Goal: Task Accomplishment & Management: Manage account settings

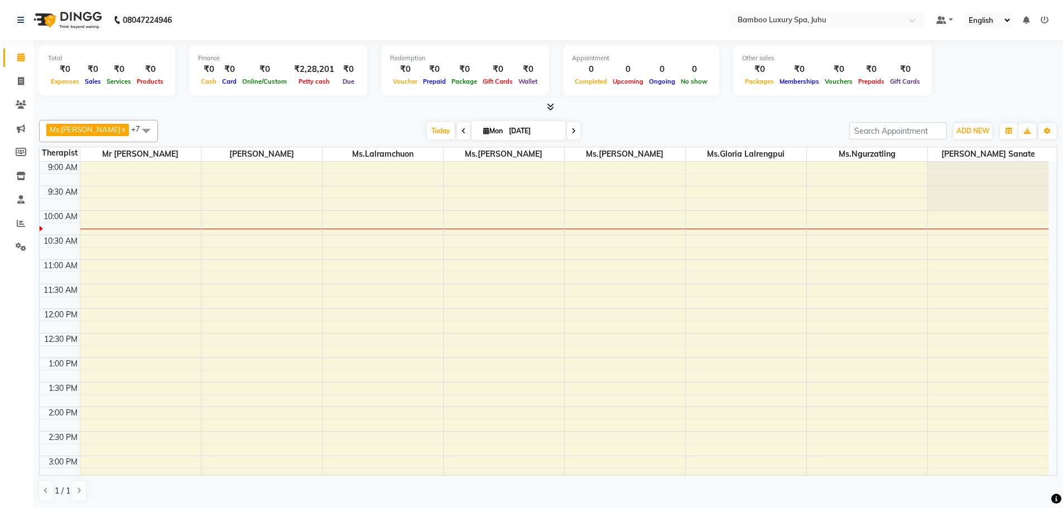
click at [466, 133] on icon at bounding box center [463, 131] width 4 height 7
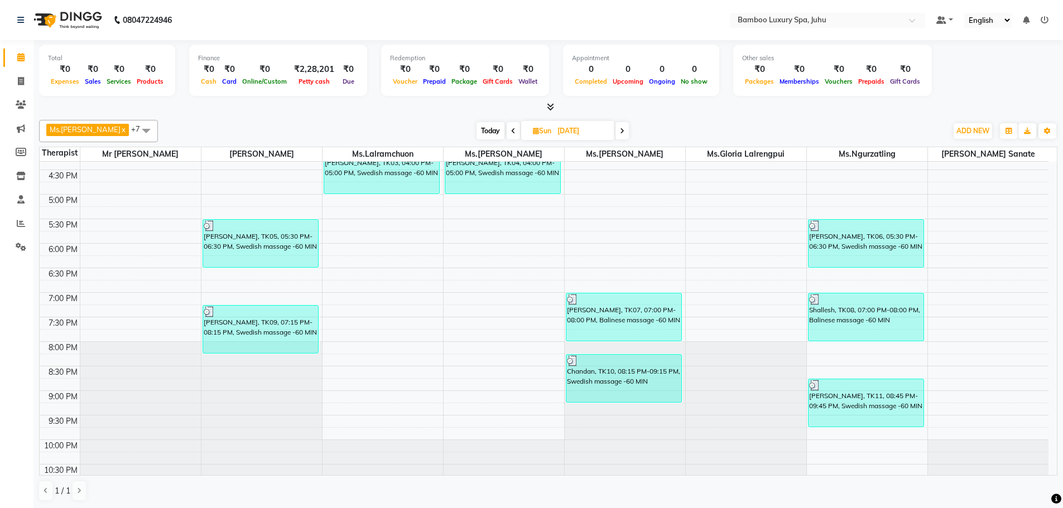
scroll to position [373, 0]
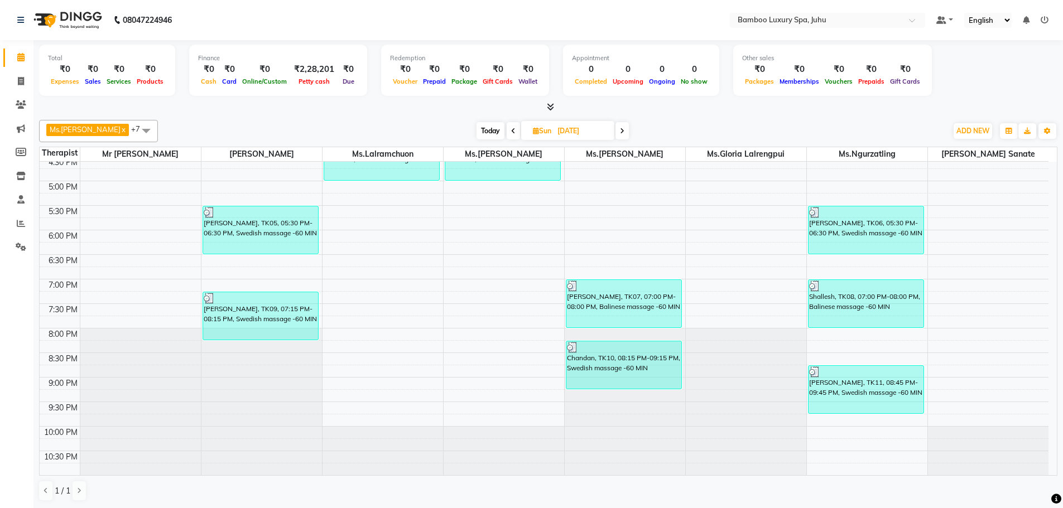
click at [629, 130] on span at bounding box center [621, 130] width 13 height 17
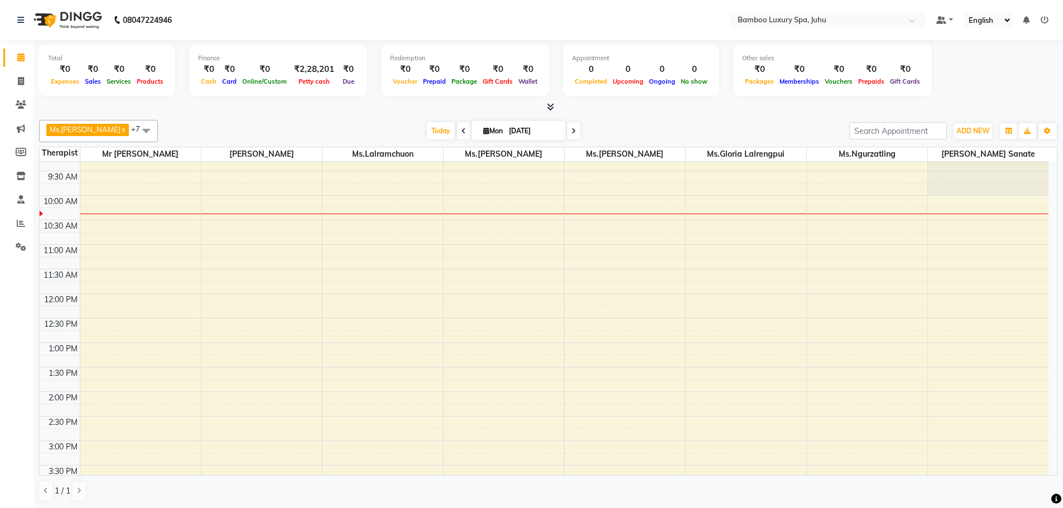
scroll to position [0, 0]
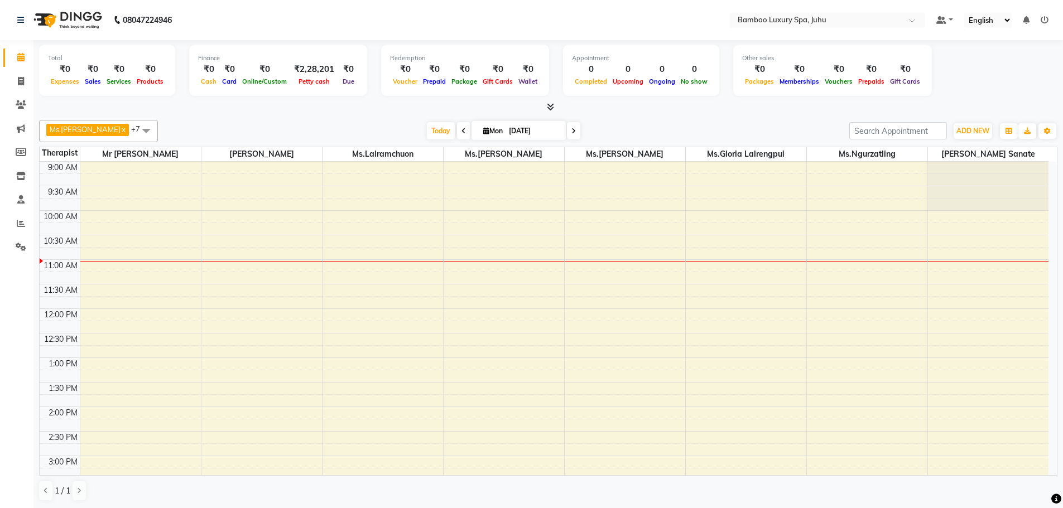
click at [576, 132] on icon at bounding box center [573, 131] width 4 height 7
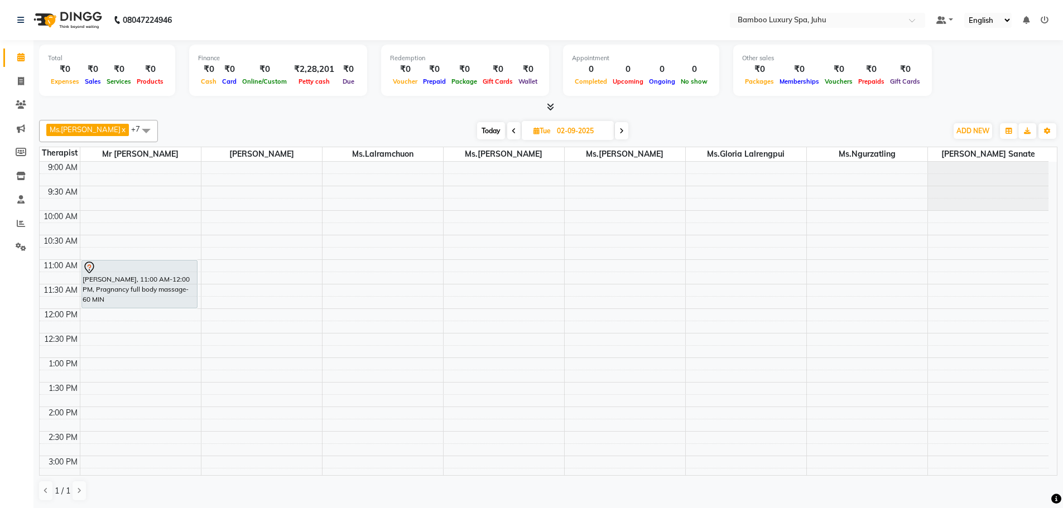
click at [516, 132] on icon at bounding box center [514, 131] width 4 height 7
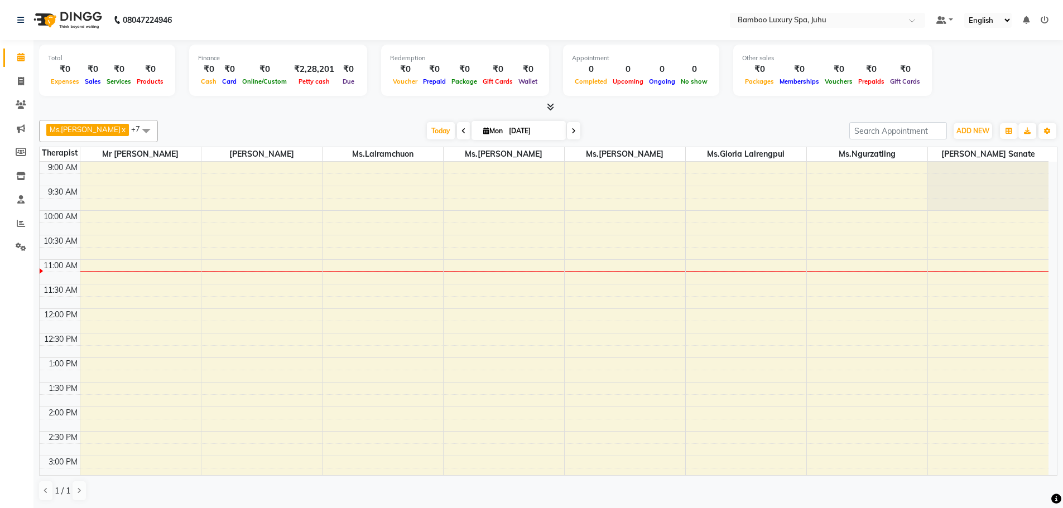
click at [469, 129] on span at bounding box center [463, 130] width 13 height 17
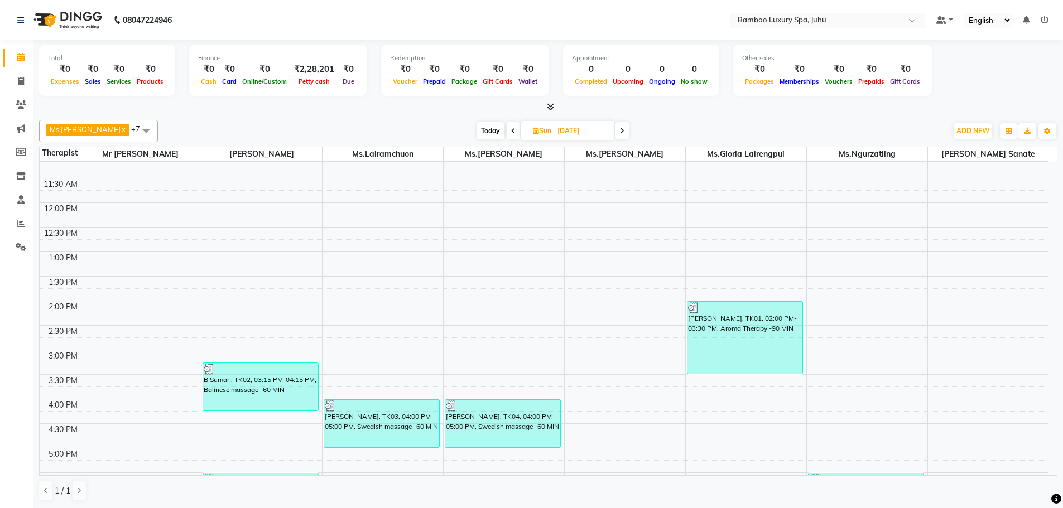
scroll to position [279, 0]
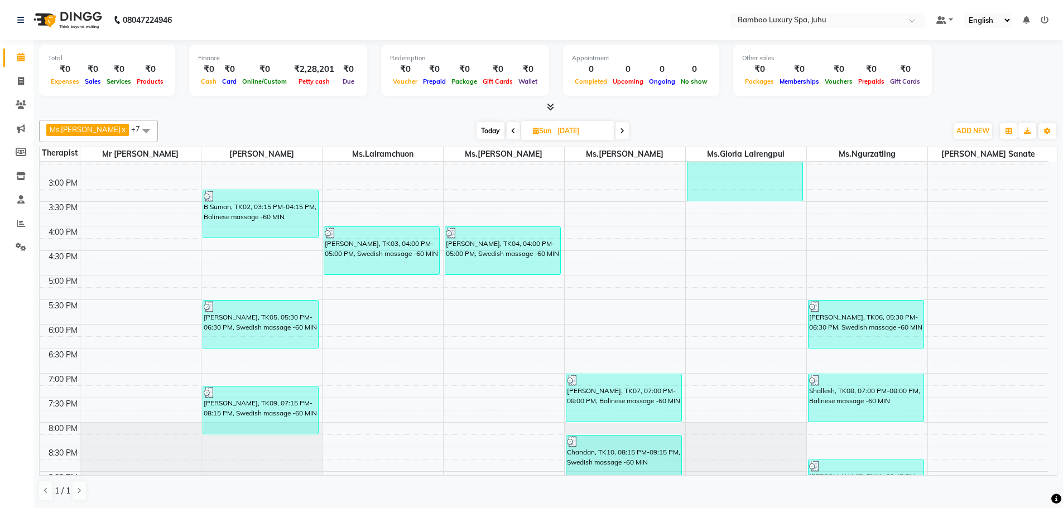
click at [629, 133] on span at bounding box center [621, 130] width 13 height 17
type input "[DATE]"
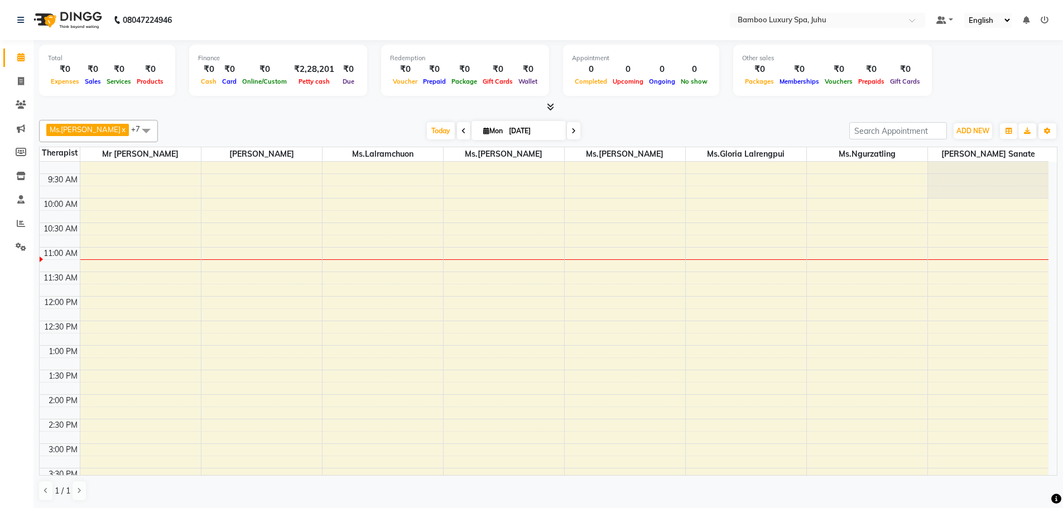
scroll to position [0, 0]
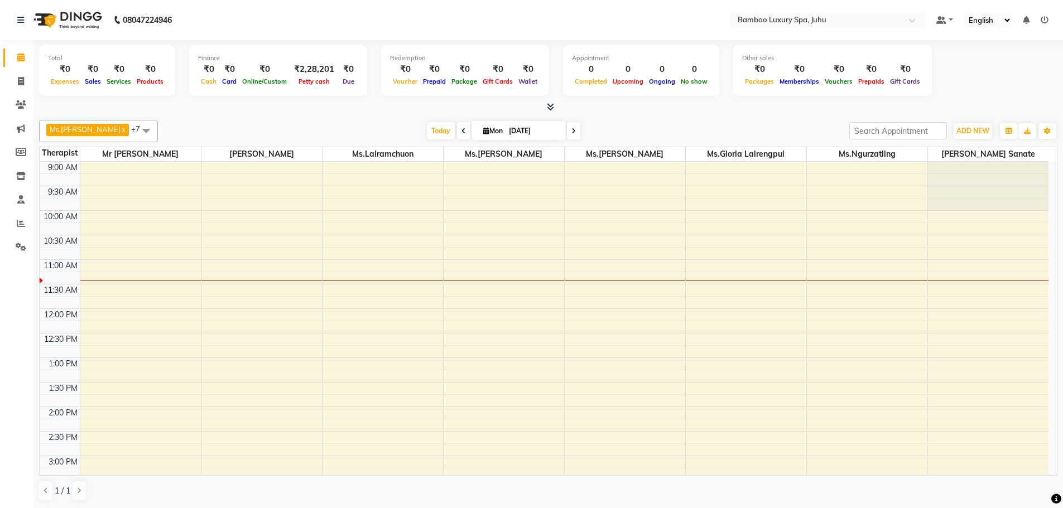
click at [157, 129] on span at bounding box center [146, 130] width 22 height 21
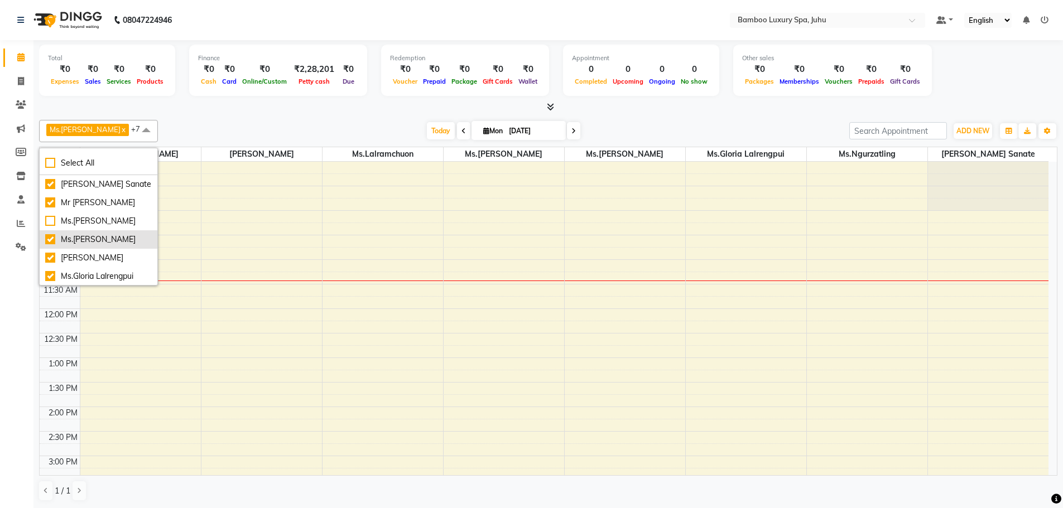
click at [50, 245] on div "Ms.[PERSON_NAME]" at bounding box center [98, 240] width 107 height 12
checkbox input "false"
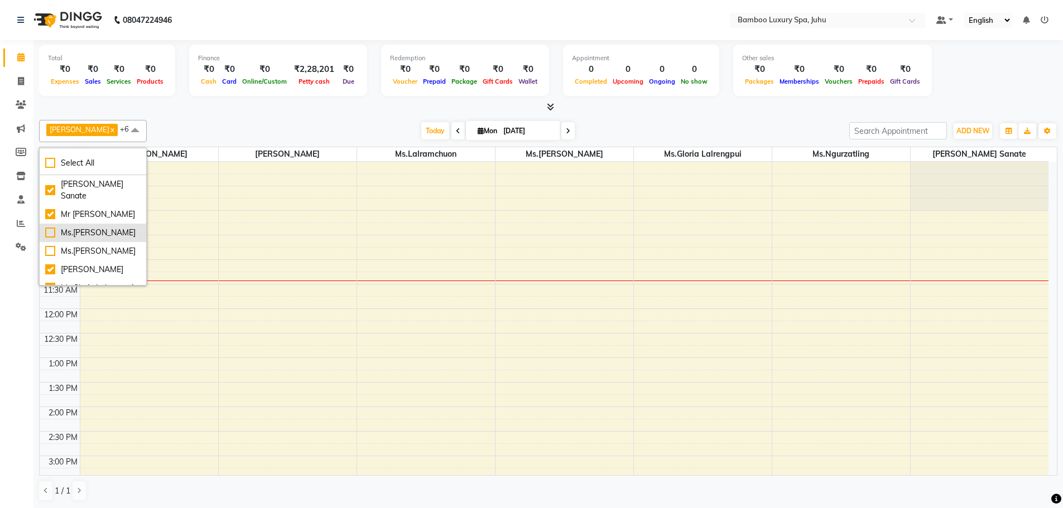
click at [47, 239] on div "Ms.[PERSON_NAME]" at bounding box center [92, 233] width 95 height 12
checkbox input "true"
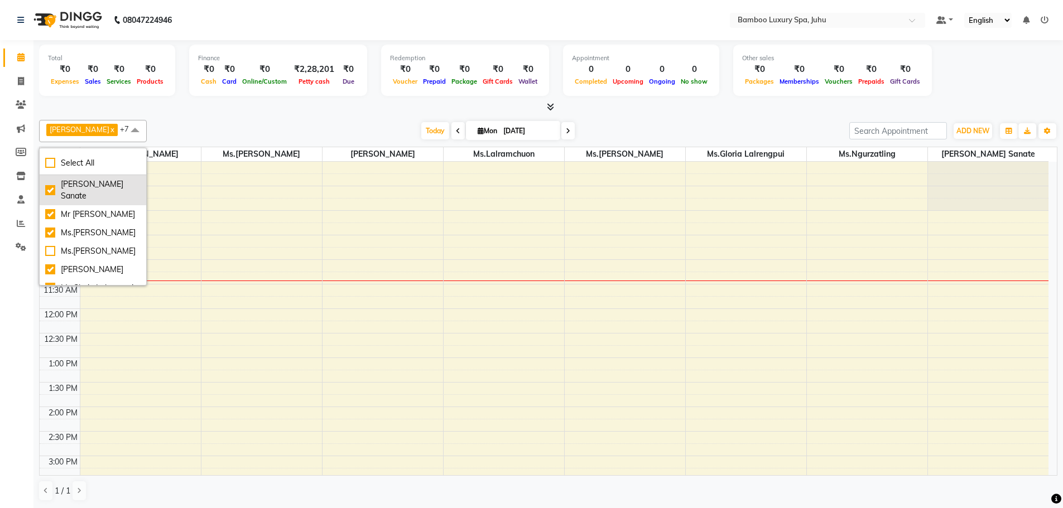
click at [52, 193] on div "[PERSON_NAME] Sanate" at bounding box center [92, 190] width 95 height 23
checkbox input "false"
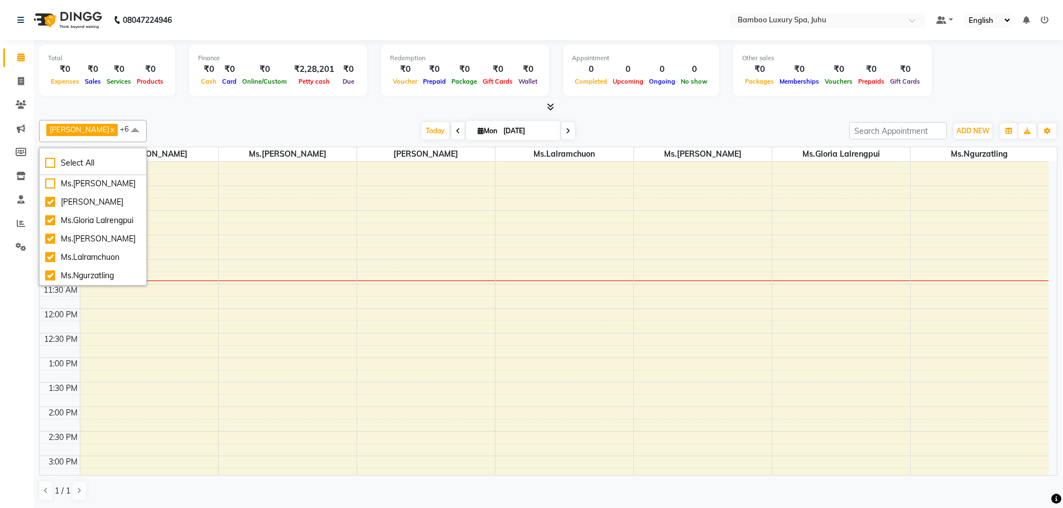
scroll to position [138, 0]
click at [54, 233] on div "Ms.[PERSON_NAME]" at bounding box center [92, 239] width 95 height 12
checkbox input "false"
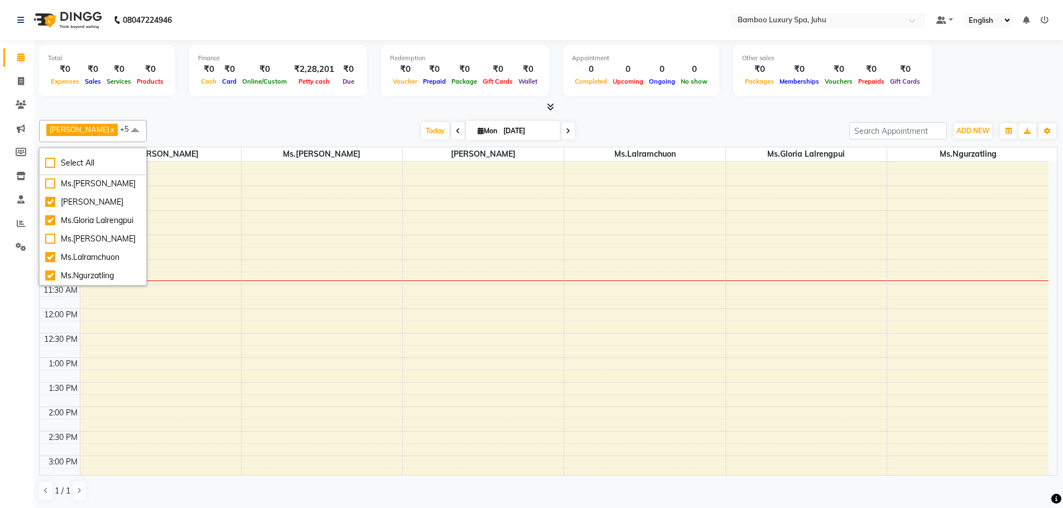
click at [134, 131] on span at bounding box center [135, 130] width 22 height 21
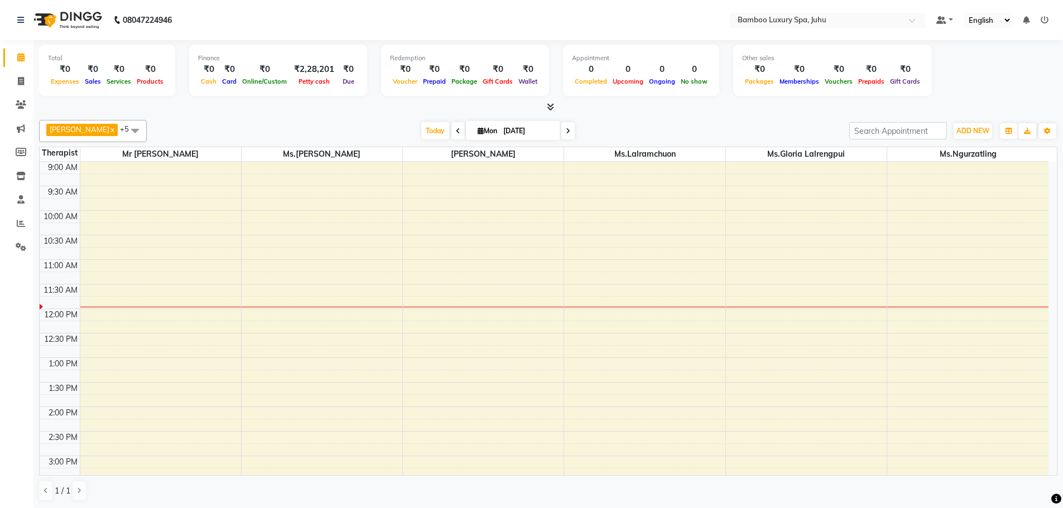
click at [564, 27] on nav "08047224946 Select Location × Bamboo Luxury Spa, Juhu Default Panel My Panel En…" at bounding box center [531, 20] width 1063 height 40
